Goal: Contribute content: Contribute content

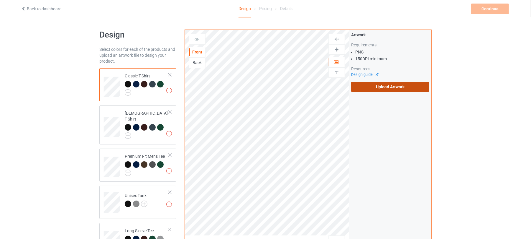
click at [400, 89] on label "Upload Artwork" at bounding box center [390, 87] width 78 height 10
click at [0, 0] on input "Upload Artwork" at bounding box center [0, 0] width 0 height 0
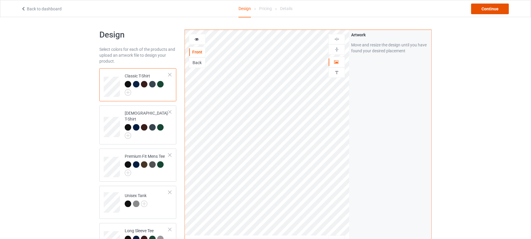
click at [494, 5] on div "Continue" at bounding box center [491, 9] width 38 height 11
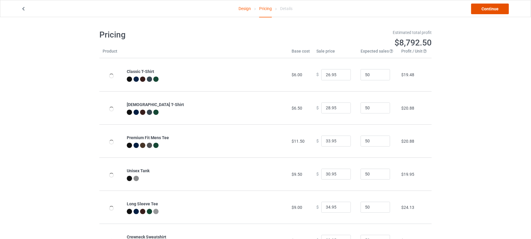
click at [494, 7] on link "Continue" at bounding box center [491, 9] width 38 height 11
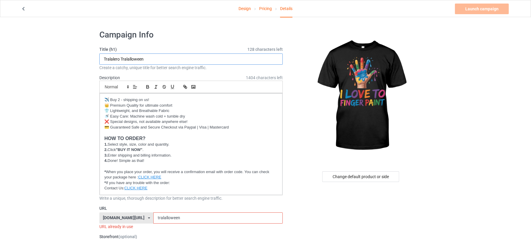
drag, startPoint x: 169, startPoint y: 58, endPoint x: 43, endPoint y: 59, distance: 126.6
drag, startPoint x: 154, startPoint y: 59, endPoint x: 50, endPoint y: 60, distance: 104.2
type input "I Love To Finger Paint"
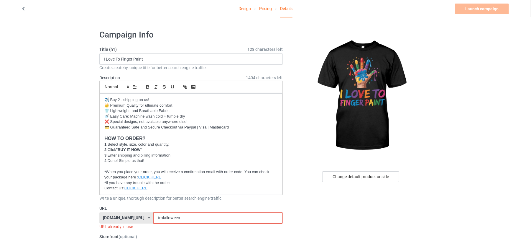
drag, startPoint x: 180, startPoint y: 220, endPoint x: 123, endPoint y: 214, distance: 57.0
click at [125, 214] on div "[DOMAIN_NAME][URL] [DOMAIN_NAME][URL] [DOMAIN_NAME][URL] 6273c5abfddeea00434baf…" at bounding box center [191, 217] width 184 height 11
paste input "I Love To Finger Paint"
click at [153, 217] on input "I Love To Finger Paint" at bounding box center [217, 217] width 129 height 11
type input "i-love-to-finger-paint"
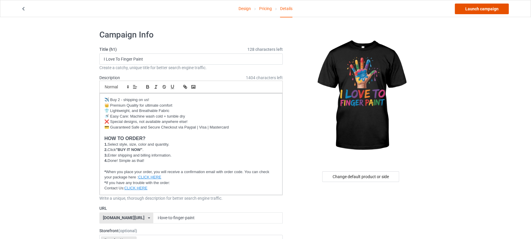
click at [486, 9] on link "Launch campaign" at bounding box center [482, 9] width 54 height 11
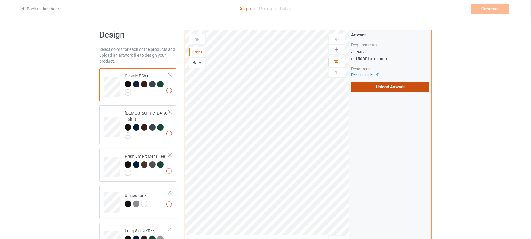
click at [386, 85] on label "Upload Artwork" at bounding box center [390, 87] width 78 height 10
click at [0, 0] on input "Upload Artwork" at bounding box center [0, 0] width 0 height 0
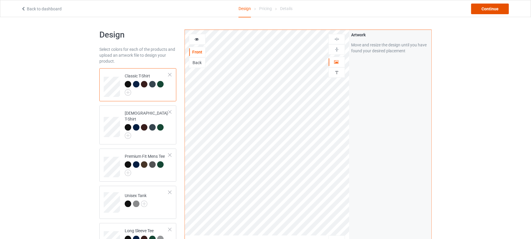
click at [485, 11] on div "Continue" at bounding box center [491, 9] width 38 height 11
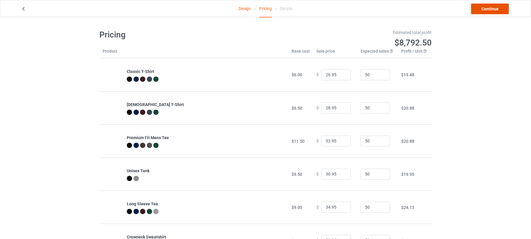
click at [497, 9] on link "Continue" at bounding box center [491, 9] width 38 height 11
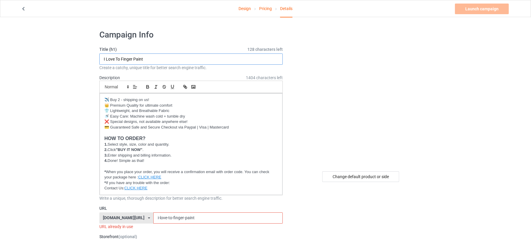
drag, startPoint x: 179, startPoint y: 56, endPoint x: 64, endPoint y: 55, distance: 115.1
drag, startPoint x: 151, startPoint y: 57, endPoint x: 29, endPoint y: 57, distance: 122.5
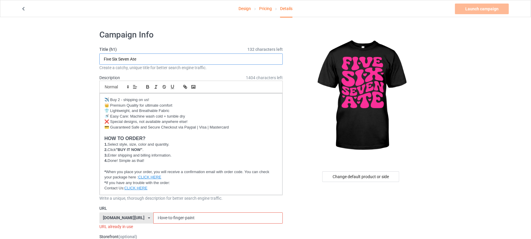
type input "Five Six Seven Ate"
drag, startPoint x: 196, startPoint y: 216, endPoint x: 100, endPoint y: 221, distance: 96.0
click at [101, 221] on div "shirtenergy.com/ shirtenergy.com/ teechip.com/ 6273c5abfddeea00434bafb3 587d0d4…" at bounding box center [191, 217] width 184 height 11
paste input "Five Six Seven Ate"
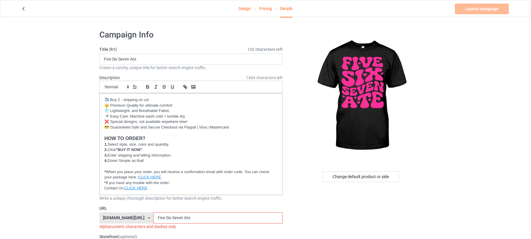
click at [157, 219] on input "Five Six Seven Ate" at bounding box center [217, 217] width 129 height 11
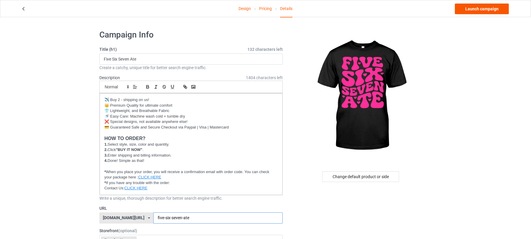
type input "five-six-seven-ate"
click at [483, 9] on link "Launch campaign" at bounding box center [482, 9] width 54 height 11
